Goal: Find specific page/section: Find specific page/section

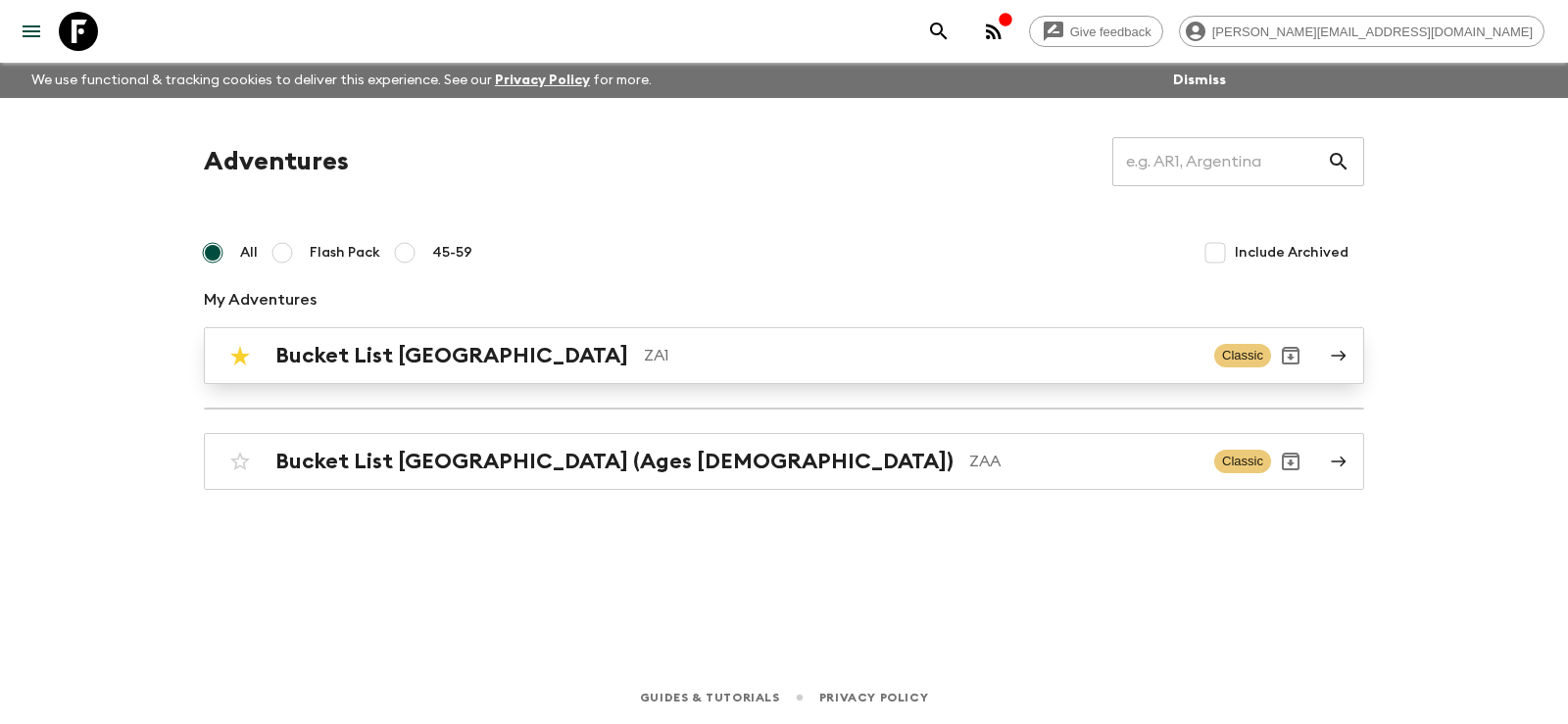
click at [438, 353] on h2 "Bucket List [GEOGRAPHIC_DATA]" at bounding box center [452, 356] width 353 height 26
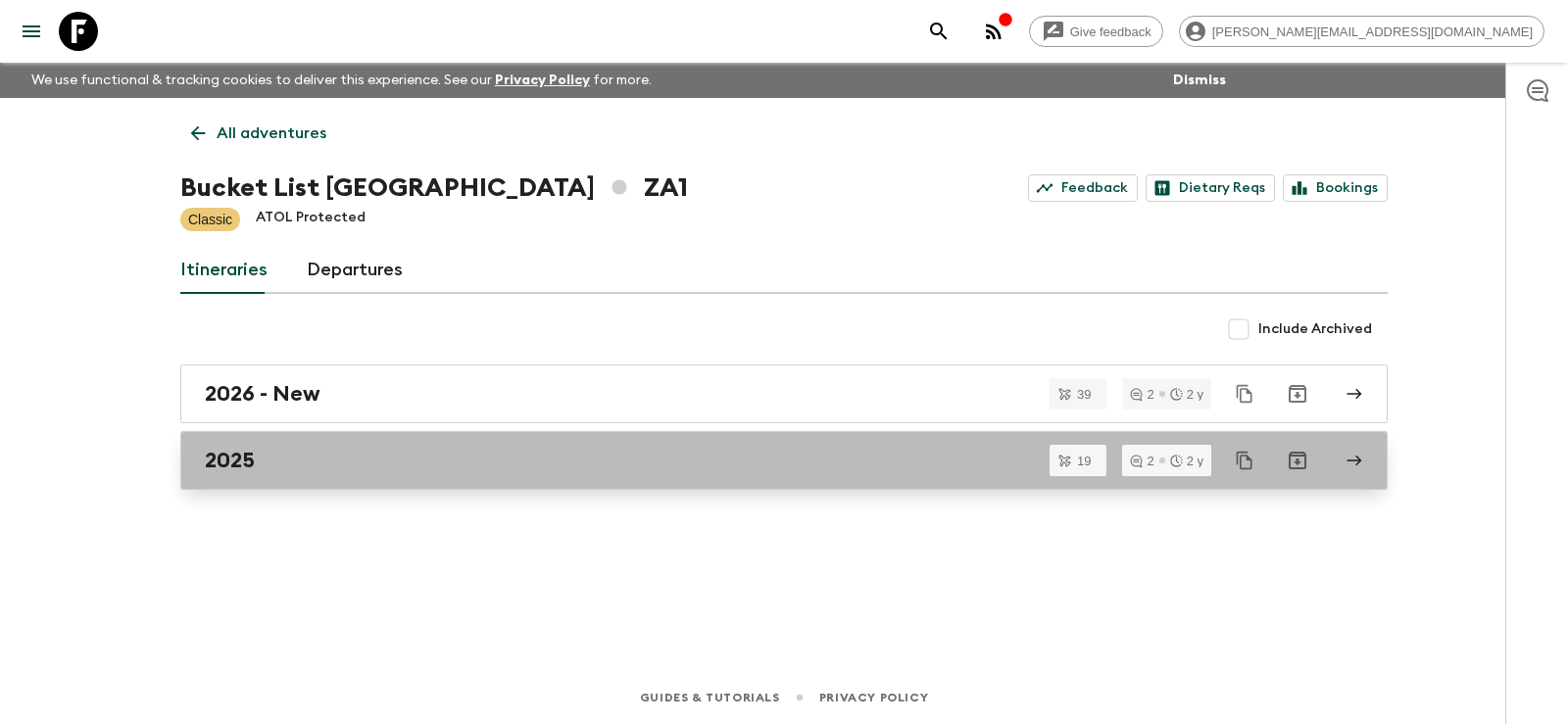
click at [223, 468] on h2 "2025" at bounding box center [229, 461] width 50 height 26
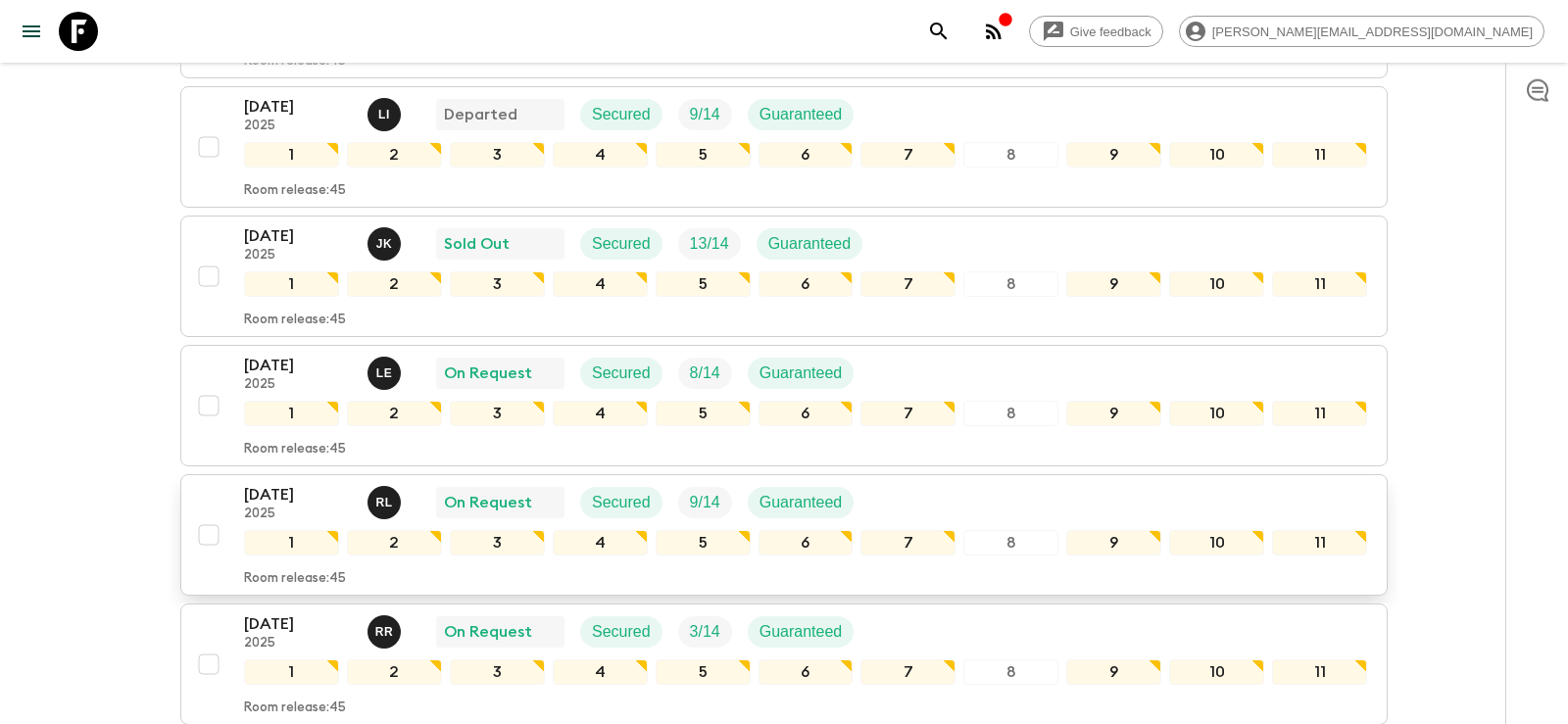
scroll to position [600, 0]
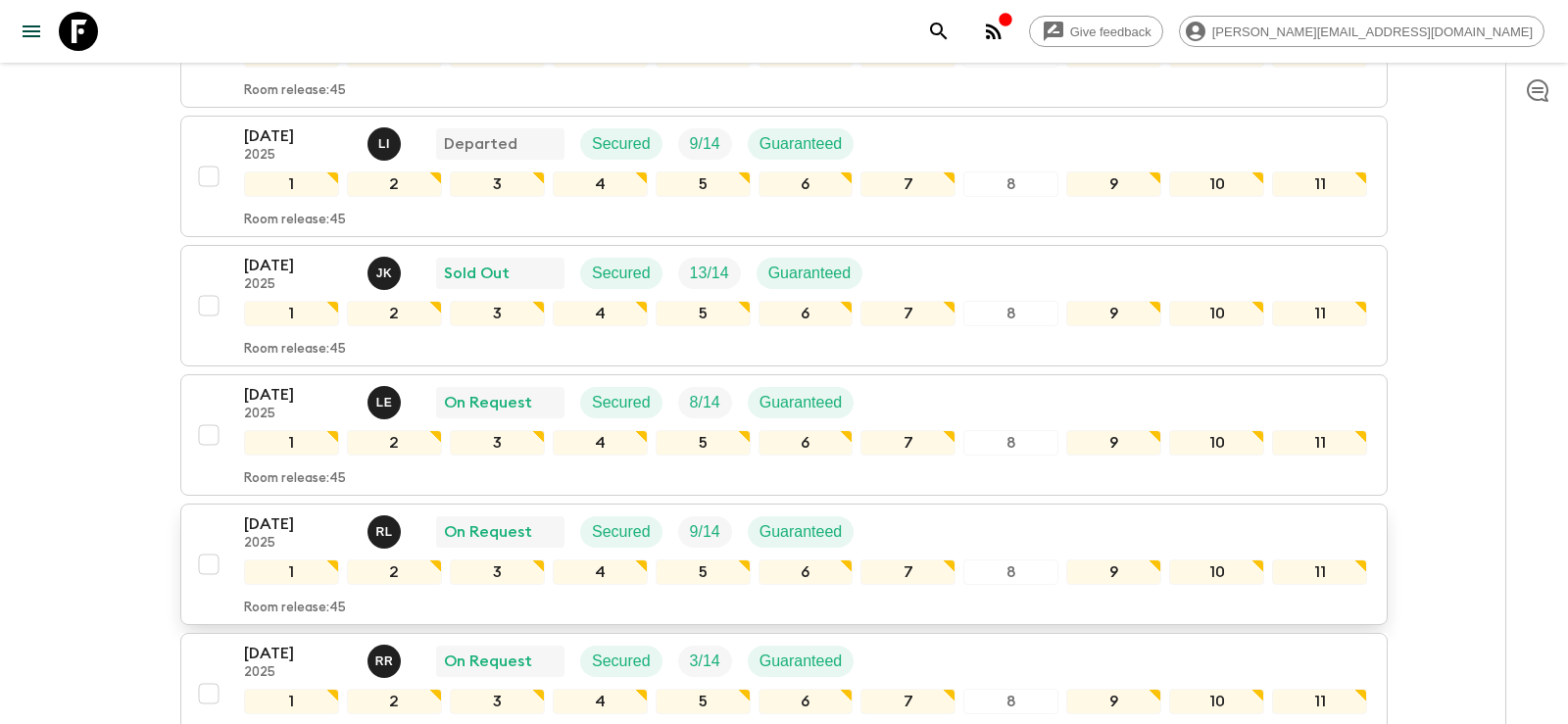
click at [252, 513] on p "[DATE]" at bounding box center [297, 525] width 107 height 24
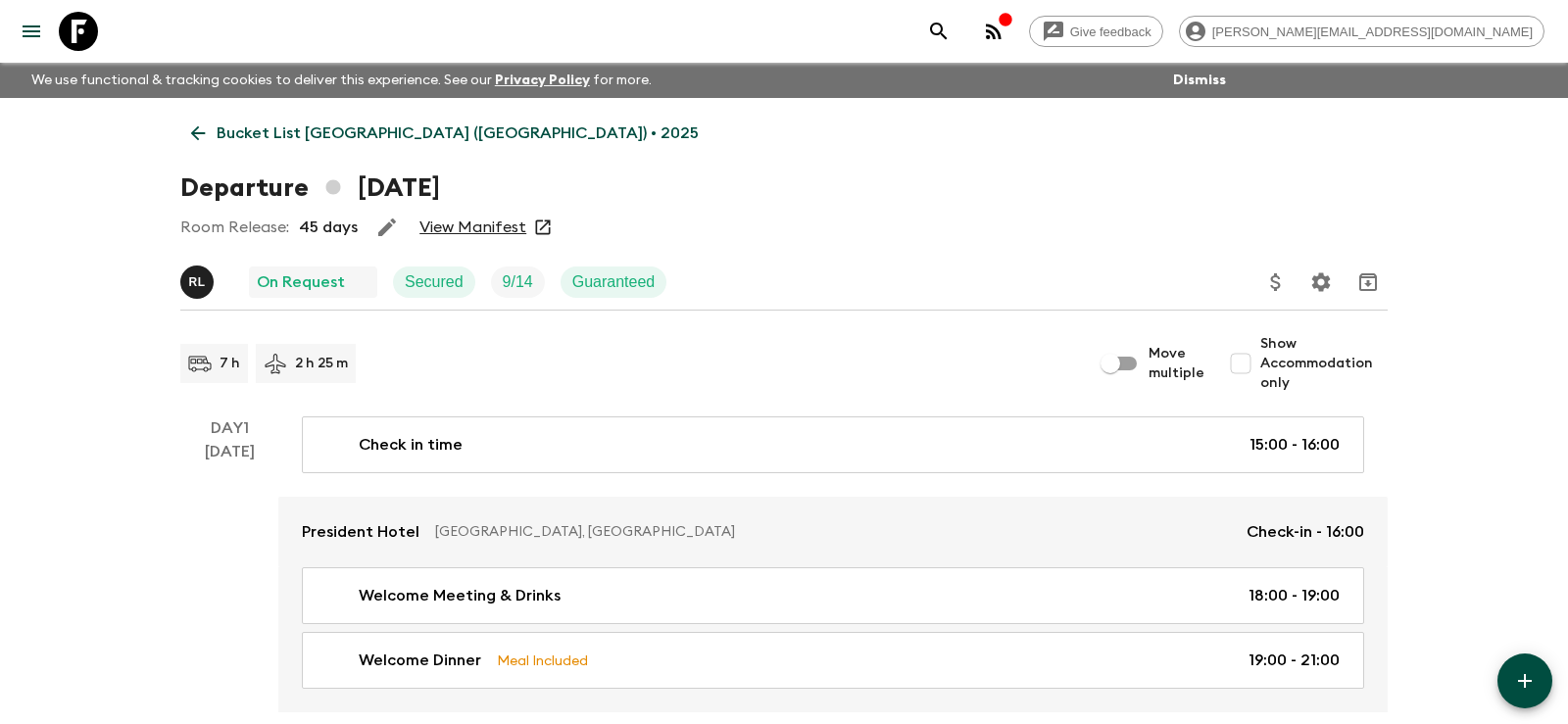
click at [450, 232] on link "View Manifest" at bounding box center [473, 228] width 106 height 20
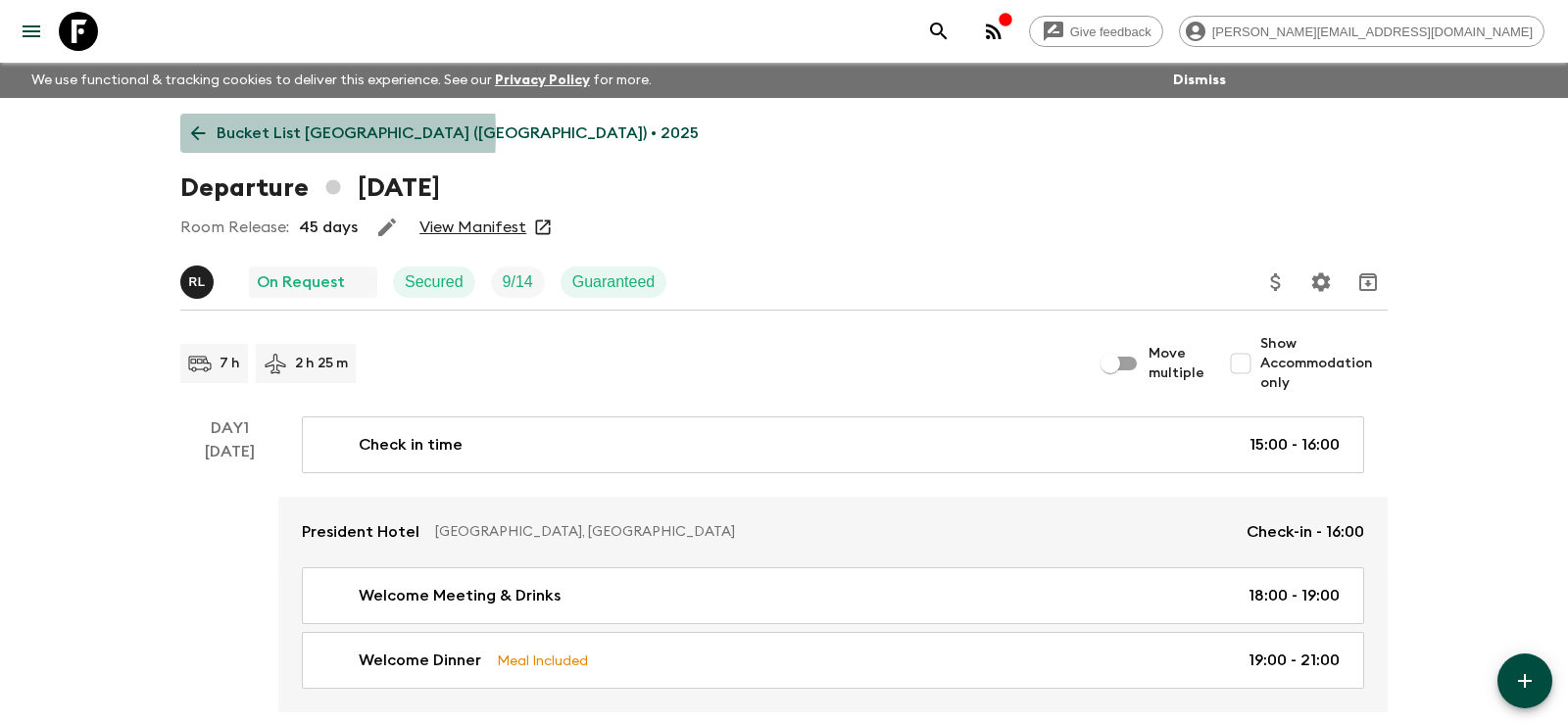
click at [200, 133] on icon at bounding box center [198, 133] width 15 height 15
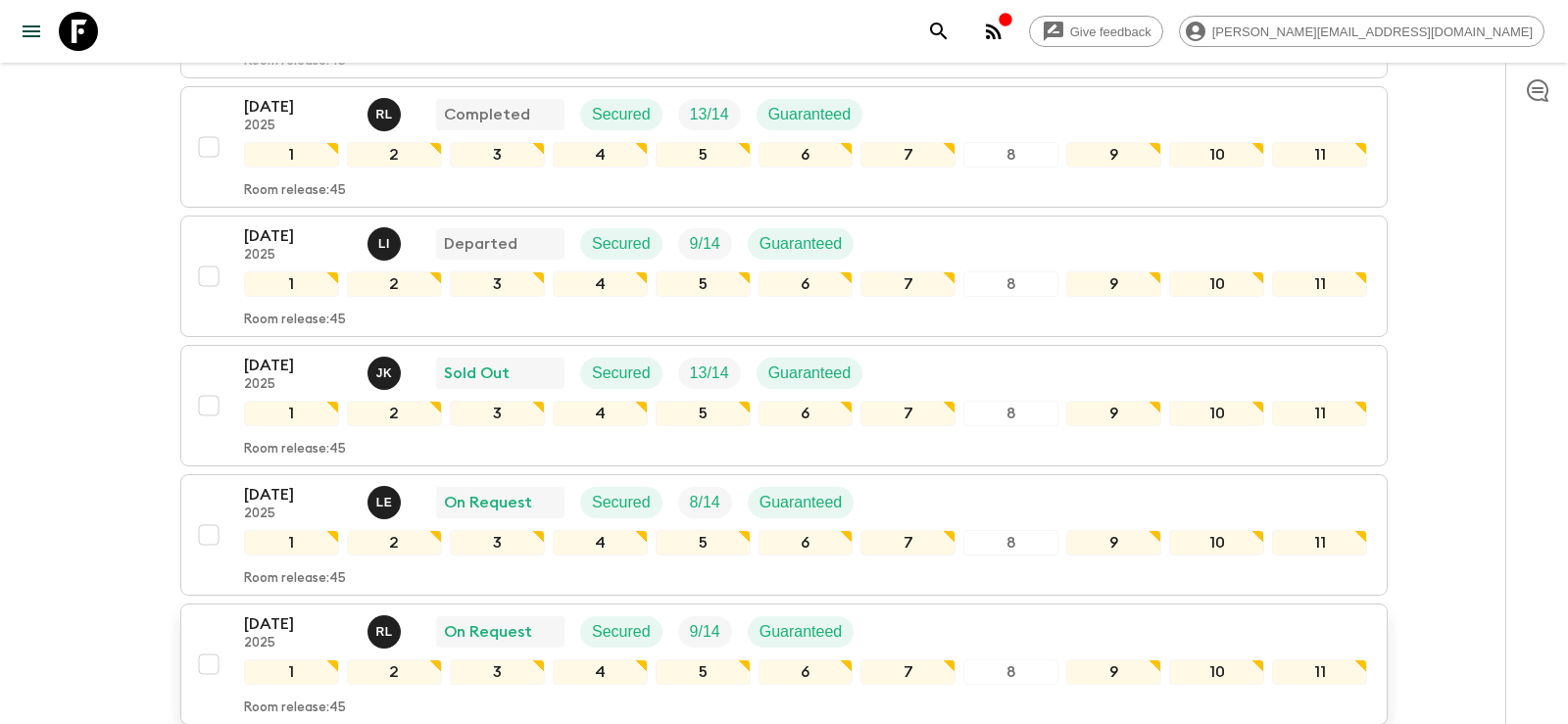
scroll to position [600, 0]
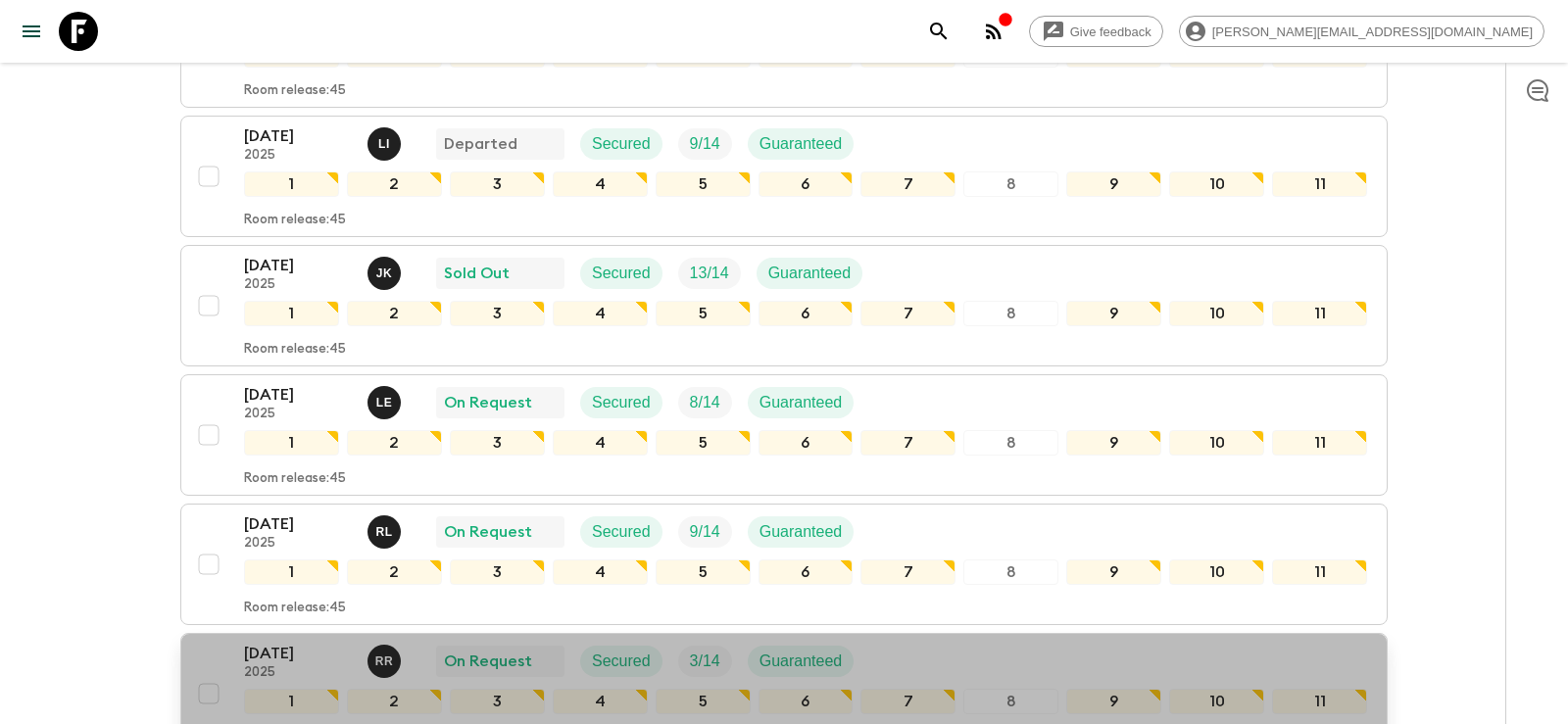
click at [275, 642] on p "[DATE]" at bounding box center [297, 654] width 107 height 24
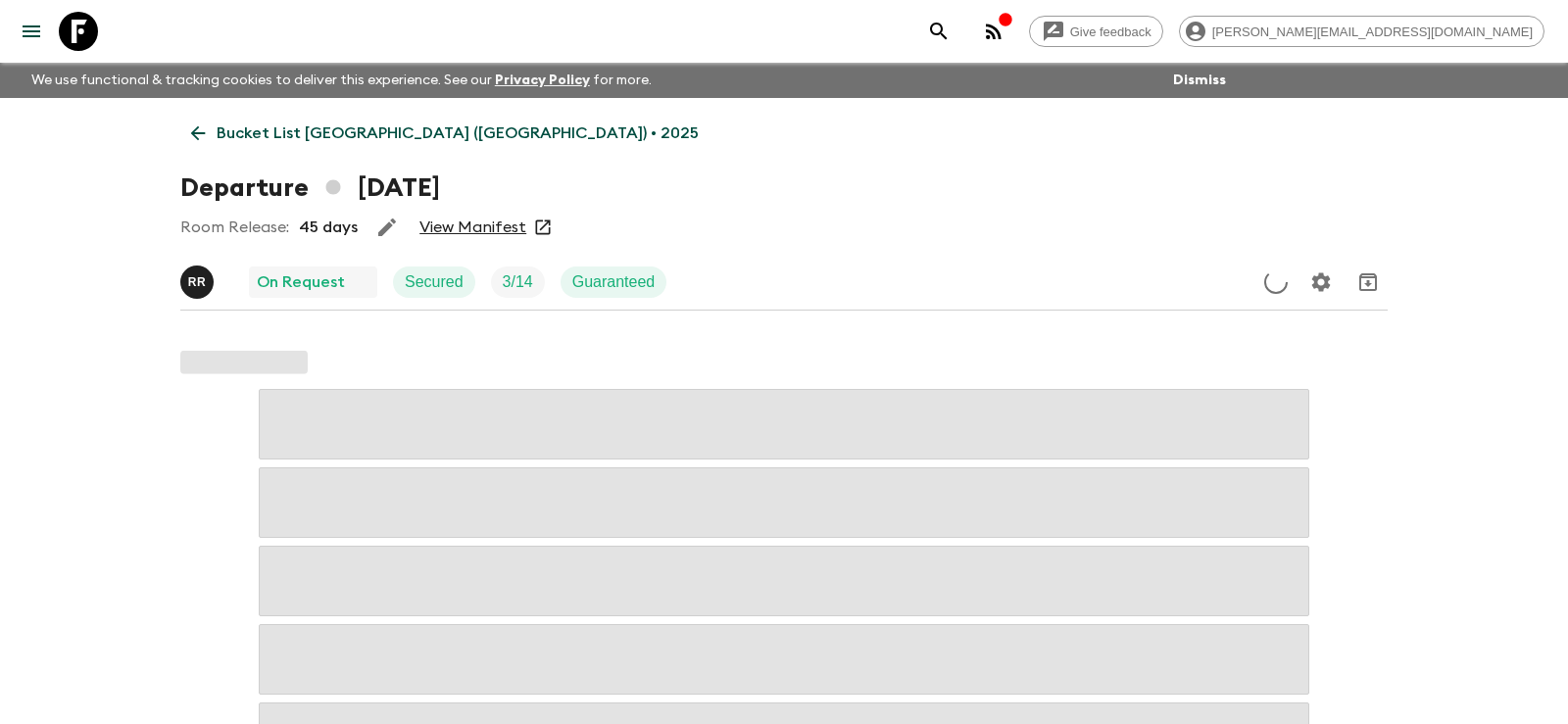
click at [471, 230] on link "View Manifest" at bounding box center [473, 228] width 106 height 20
